Goal: Task Accomplishment & Management: Manage account settings

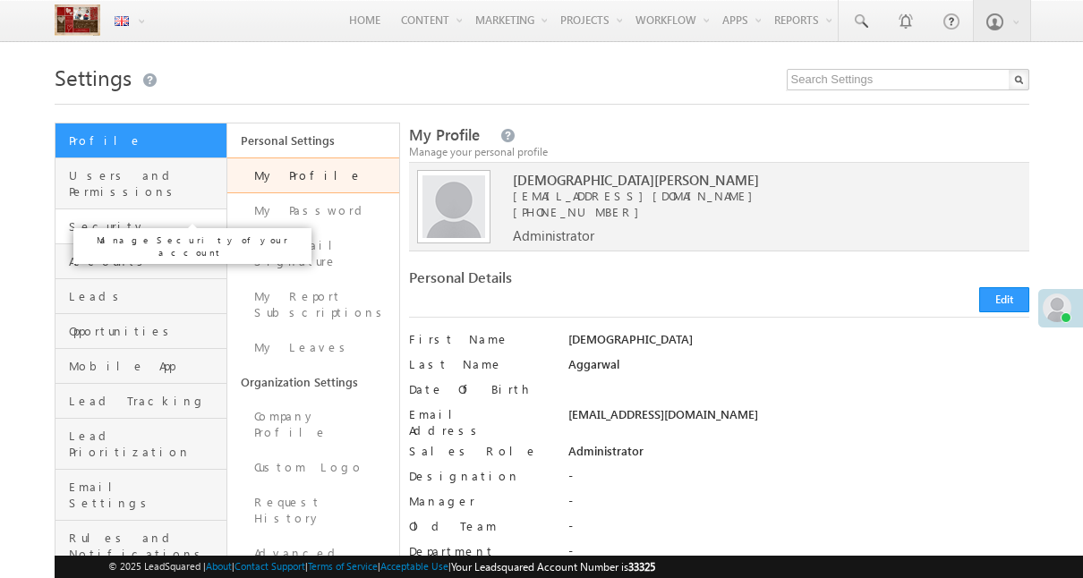
click at [188, 218] on span "Security" at bounding box center [145, 226] width 153 height 16
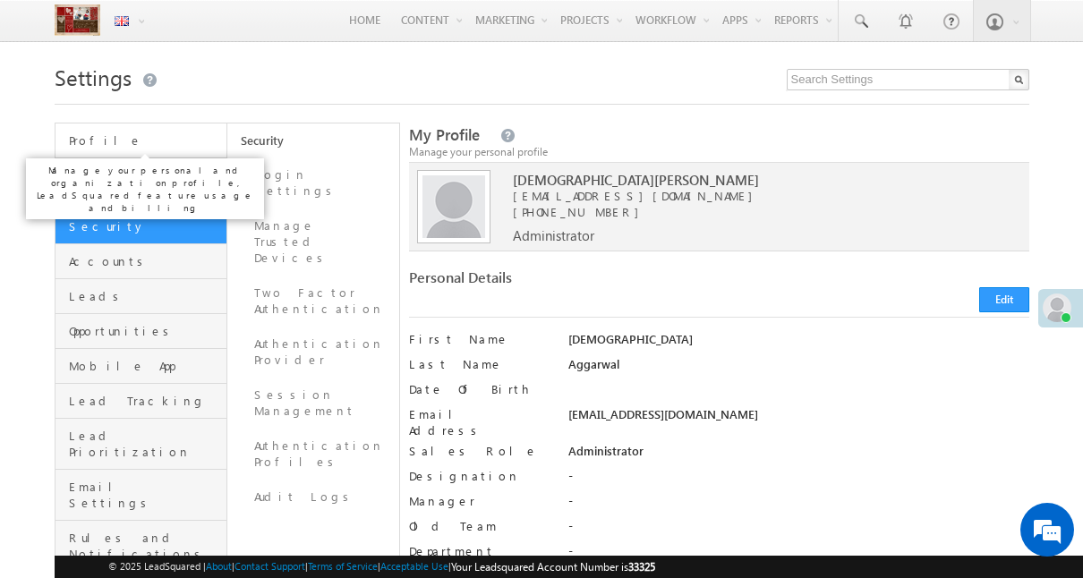
click at [198, 147] on span "Profile" at bounding box center [145, 140] width 153 height 16
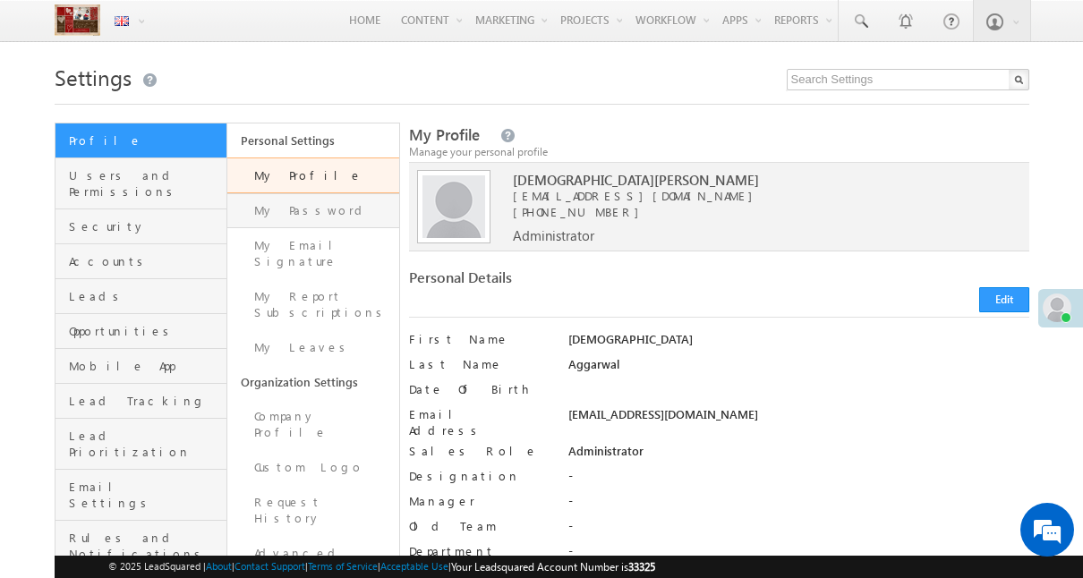
click at [319, 225] on link "My Password" at bounding box center [313, 210] width 172 height 35
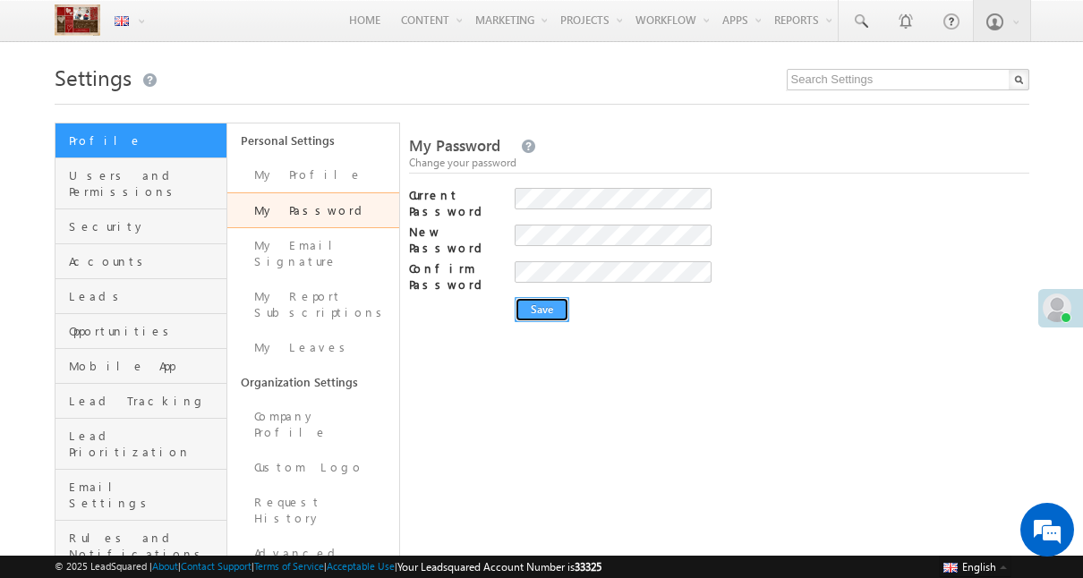
click at [547, 297] on input "Save" at bounding box center [541, 309] width 55 height 25
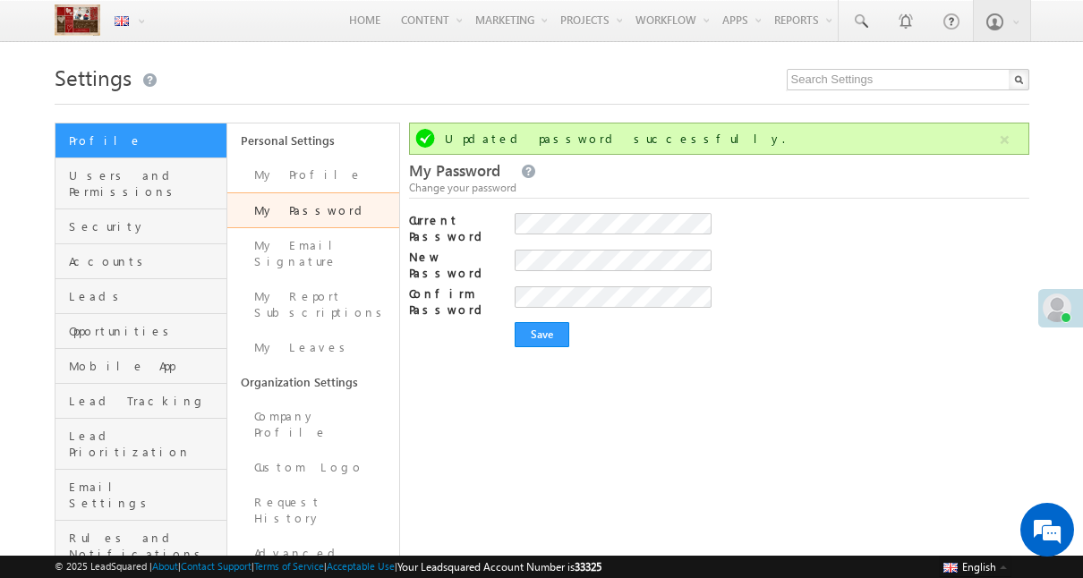
click at [729, 383] on div "Updated password successfully. My Password Change your password Current Passwor…" at bounding box center [718, 469] width 619 height 692
